Goal: Information Seeking & Learning: Understand process/instructions

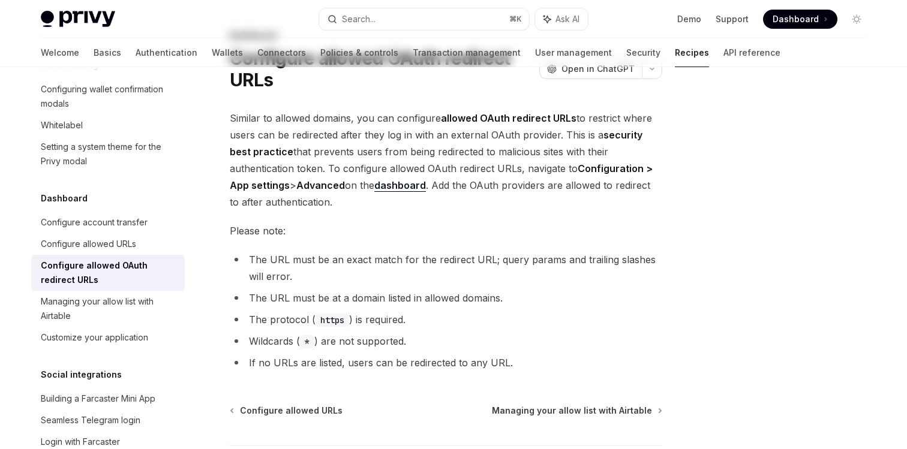
scroll to position [75, 0]
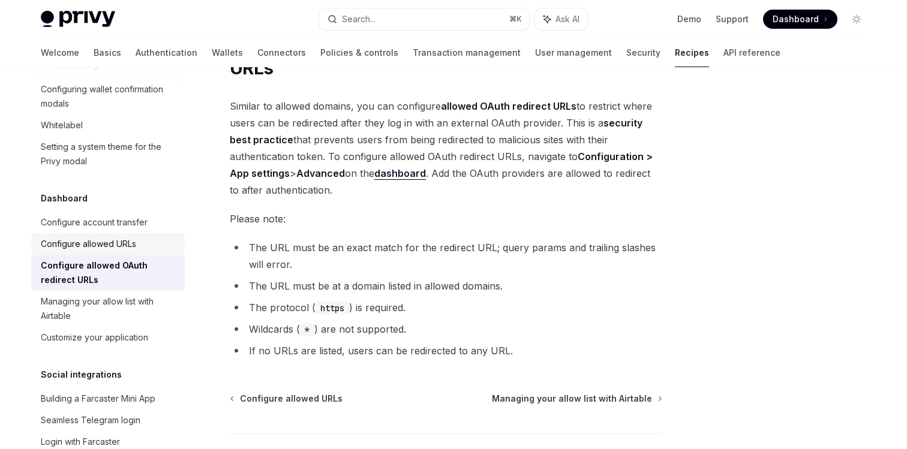
click at [109, 237] on div "Configure allowed URLs" at bounding box center [88, 244] width 95 height 14
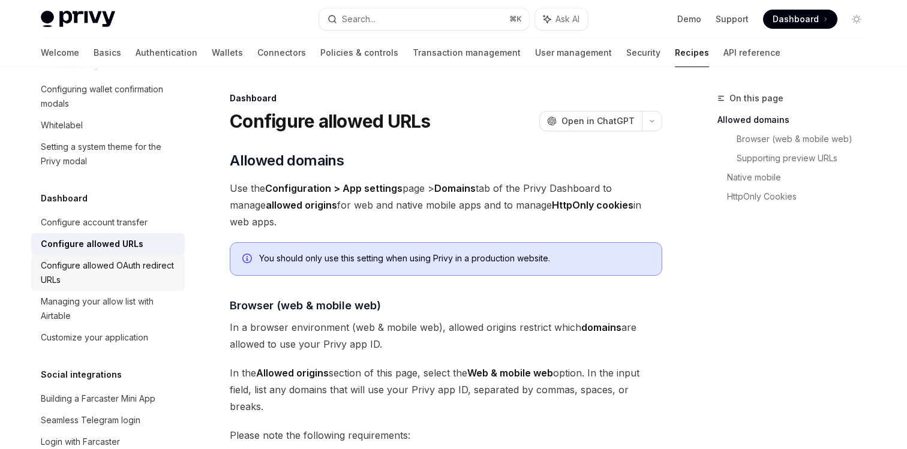
click at [109, 259] on div "Configure allowed OAuth redirect URLs" at bounding box center [109, 273] width 137 height 29
type textarea "*"
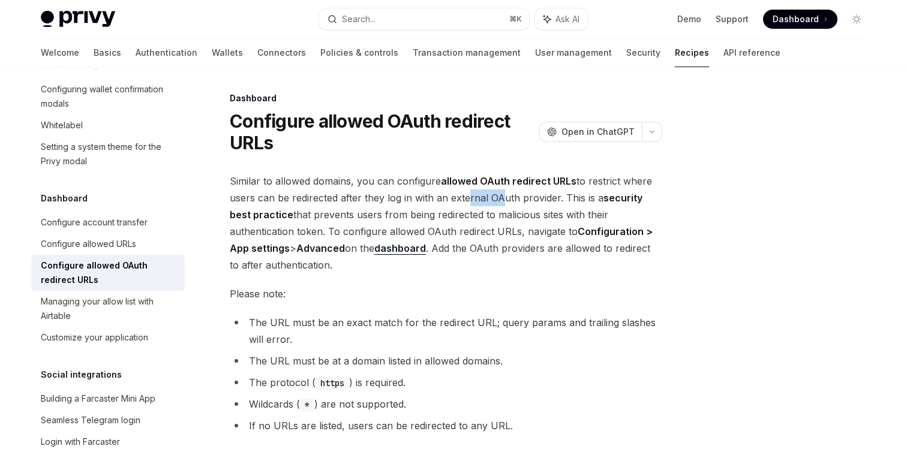
drag, startPoint x: 464, startPoint y: 190, endPoint x: 497, endPoint y: 194, distance: 33.9
click at [497, 194] on span "Similar to allowed domains, you can configure allowed OAuth redirect URLs to re…" at bounding box center [446, 223] width 433 height 101
